Goal: Find specific page/section: Find specific page/section

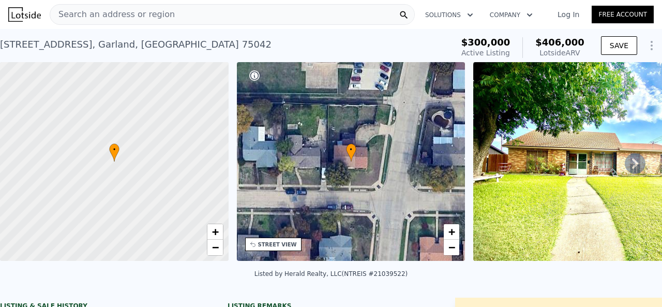
click at [151, 4] on div "Search an address or region" at bounding box center [232, 14] width 365 height 21
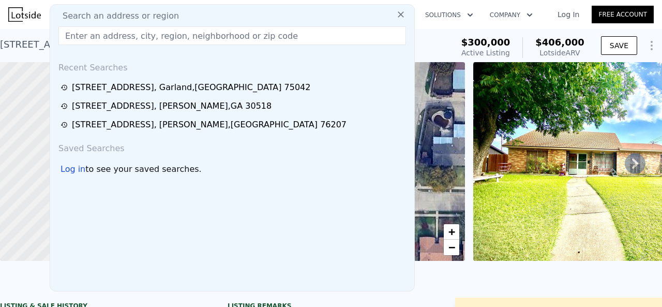
click at [150, 12] on span "Search an address or region" at bounding box center [116, 16] width 125 height 12
click at [151, 38] on input "text" at bounding box center [231, 35] width 347 height 19
paste input "[STREET_ADDRESS]"
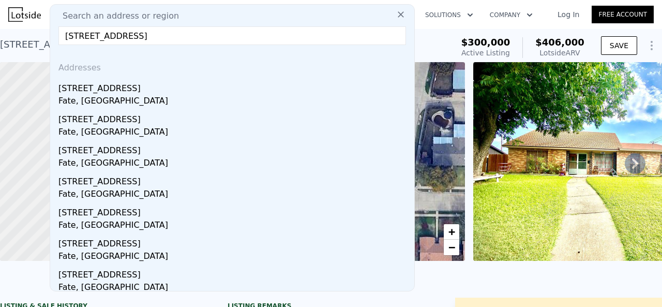
type input "[STREET_ADDRESS]"
click at [171, 53] on div "Addresses" at bounding box center [232, 65] width 356 height 25
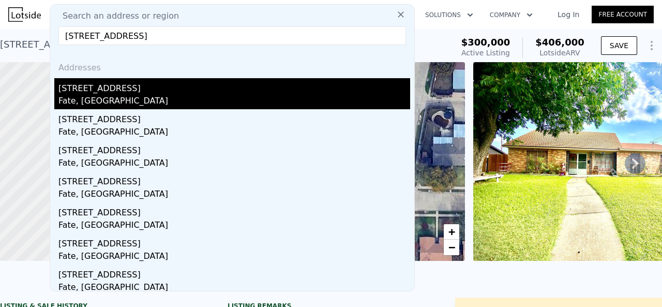
click at [175, 101] on div "Fate, [GEOGRAPHIC_DATA]" at bounding box center [234, 102] width 352 height 14
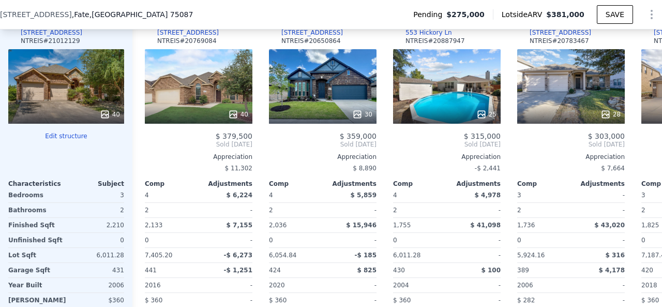
scroll to position [1082, 0]
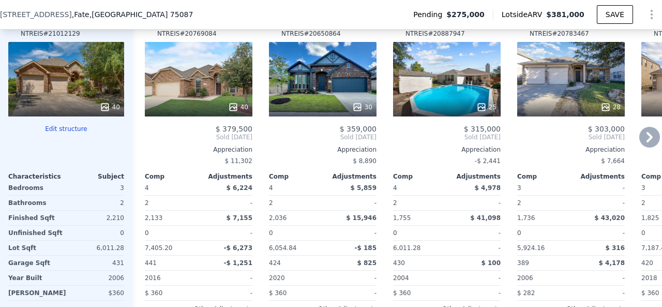
click at [639, 144] on icon at bounding box center [649, 137] width 21 height 21
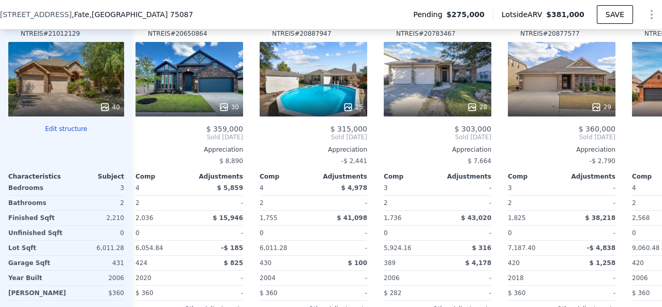
scroll to position [0, 248]
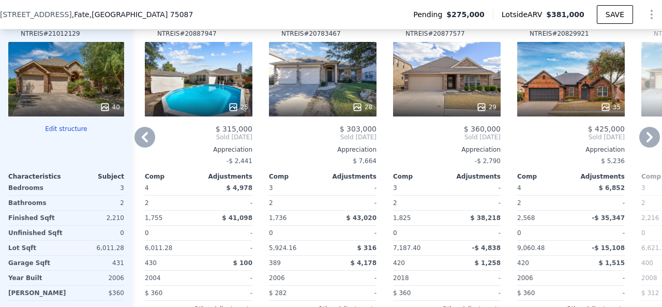
click at [639, 146] on icon at bounding box center [649, 137] width 21 height 21
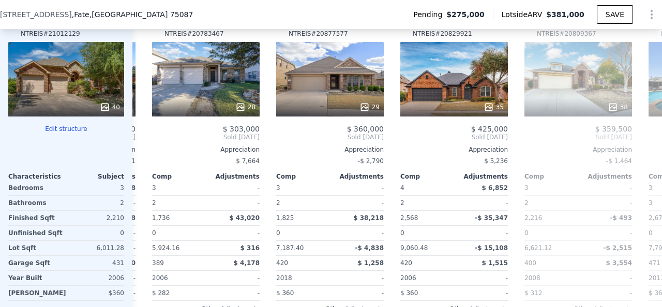
scroll to position [0, 496]
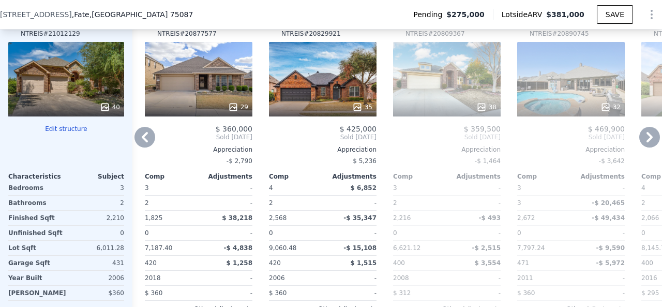
click at [143, 147] on icon at bounding box center [144, 137] width 21 height 21
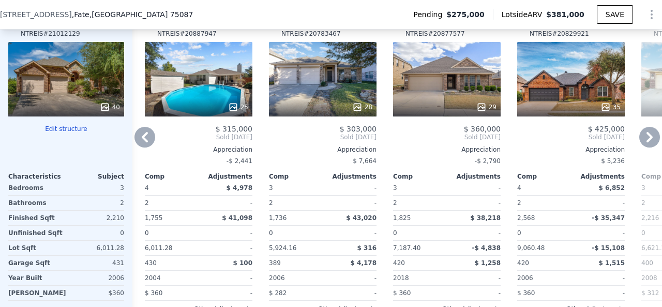
click at [143, 147] on icon at bounding box center [144, 137] width 21 height 21
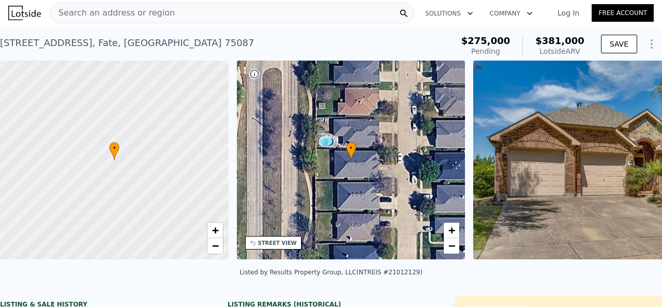
scroll to position [0, 0]
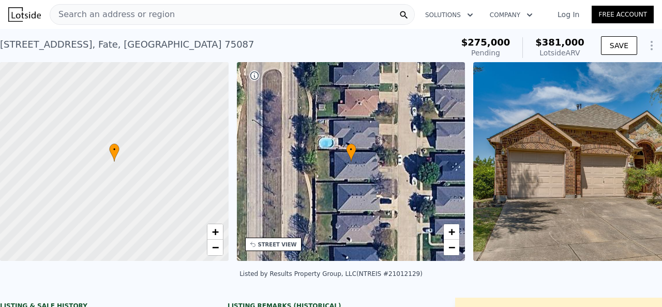
click at [155, 15] on span "Search an address or region" at bounding box center [112, 14] width 125 height 12
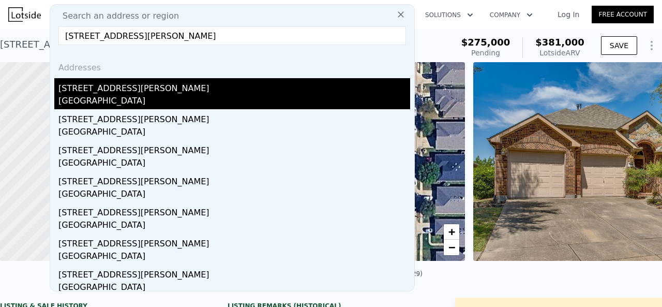
type input "[STREET_ADDRESS][PERSON_NAME]"
click at [143, 85] on div "[STREET_ADDRESS][PERSON_NAME]" at bounding box center [234, 86] width 352 height 17
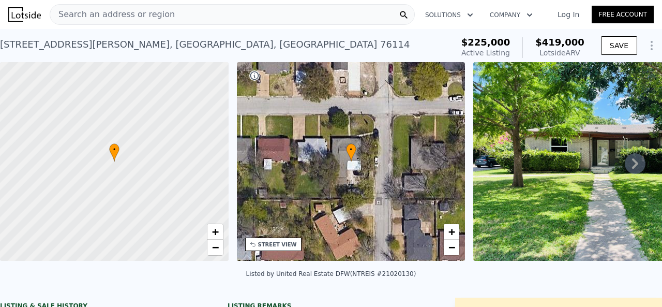
click at [158, 9] on span "Search an address or region" at bounding box center [112, 14] width 125 height 12
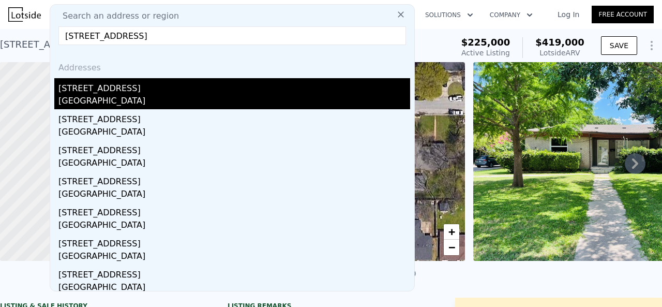
type input "[STREET_ADDRESS]"
click at [146, 88] on div "[STREET_ADDRESS]" at bounding box center [234, 86] width 352 height 17
